Goal: Task Accomplishment & Management: Manage account settings

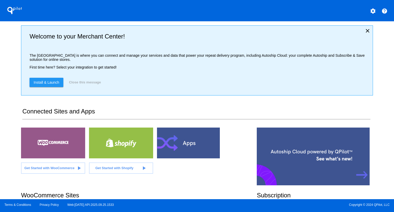
scroll to position [101, 0]
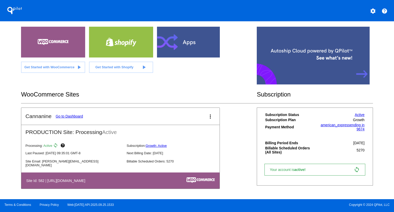
click at [74, 116] on link "Go to Dashboard" at bounding box center [69, 116] width 27 height 4
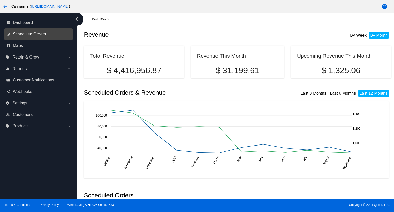
click at [33, 33] on span "Scheduled Orders" at bounding box center [29, 34] width 33 height 5
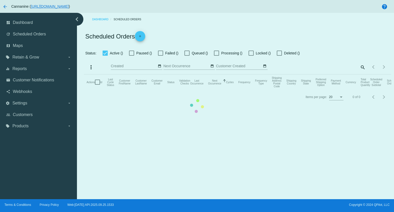
checkbox input "true"
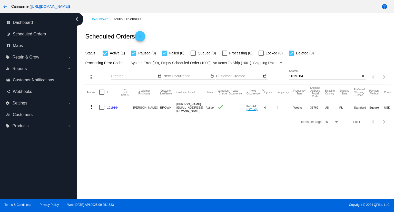
click at [312, 77] on input "1019164" at bounding box center [324, 76] width 71 height 4
paste input "667"
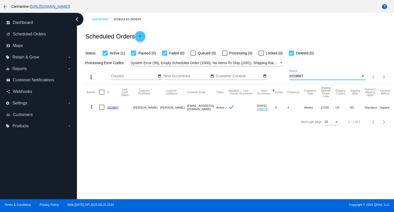
type input "1019667"
click at [92, 107] on mat-icon "more_vert" at bounding box center [91, 107] width 6 height 6
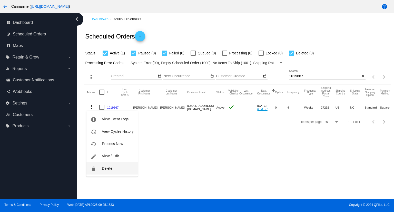
click at [107, 168] on span "Delete" at bounding box center [107, 168] width 10 height 4
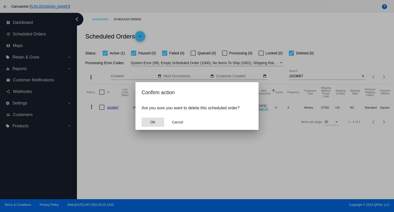
click at [153, 124] on button "OK" at bounding box center [153, 121] width 23 height 9
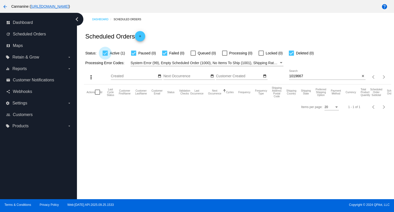
click at [119, 52] on span "Active (1)" at bounding box center [117, 53] width 15 height 6
click at [105, 56] on input "Active (1)" at bounding box center [105, 56] width 0 height 0
checkbox input "false"
